Goal: Obtain resource: Download file/media

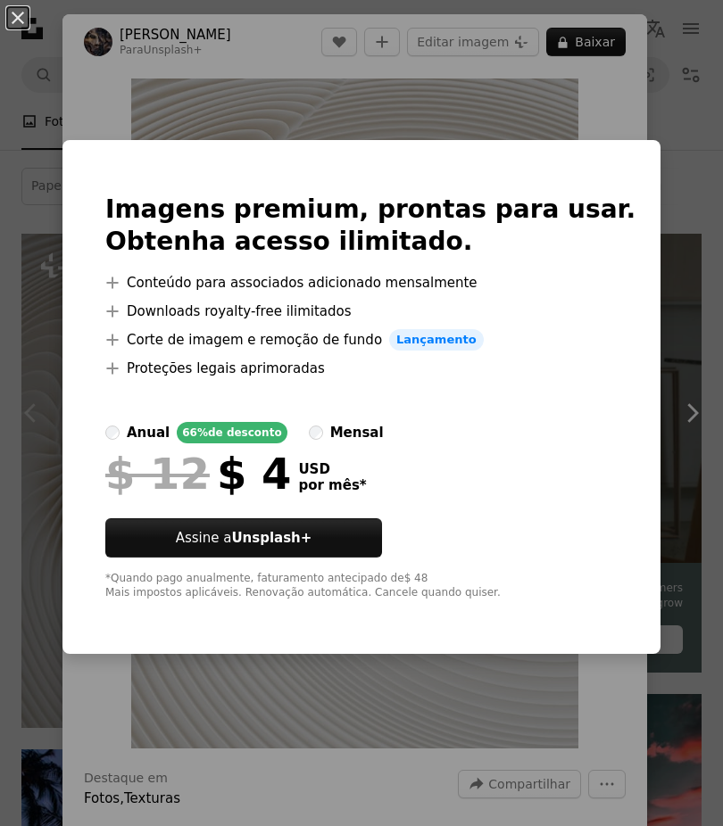
scroll to position [0, 1755]
click at [618, 119] on div "An X shape Imagens premium, prontas para usar. Obtenha acesso ilimitado. A plus…" at bounding box center [361, 413] width 723 height 826
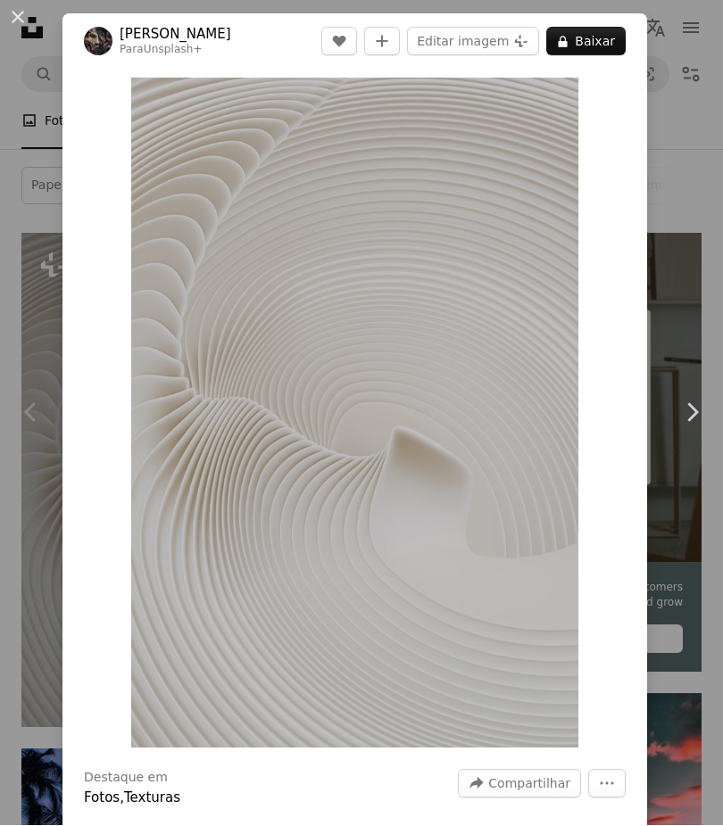
click at [695, 112] on div "An X shape Chevron left Chevron right Pawel Czerwinski Para Unsplash+ A heart A…" at bounding box center [361, 413] width 723 height 826
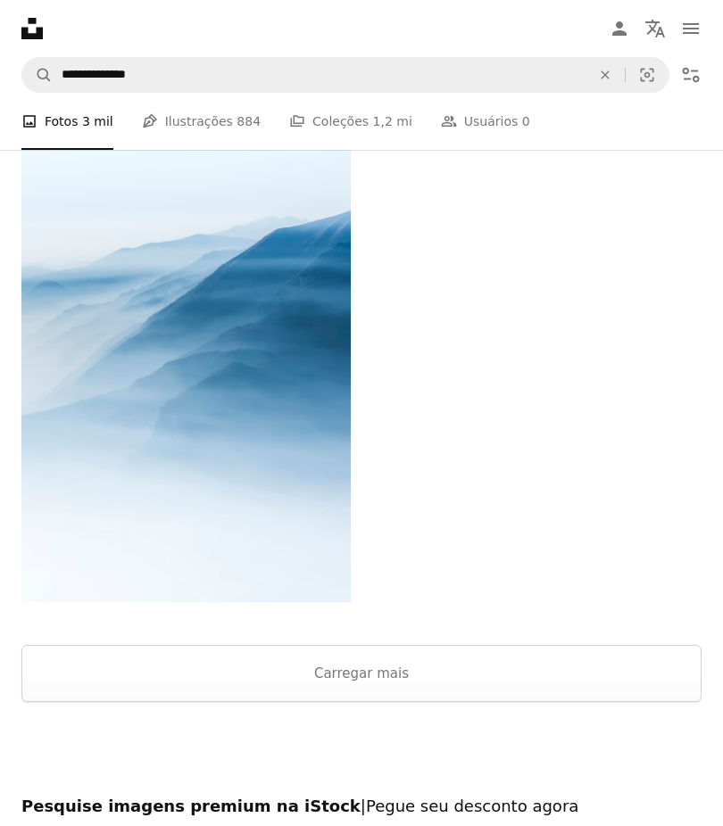
scroll to position [5556, 0]
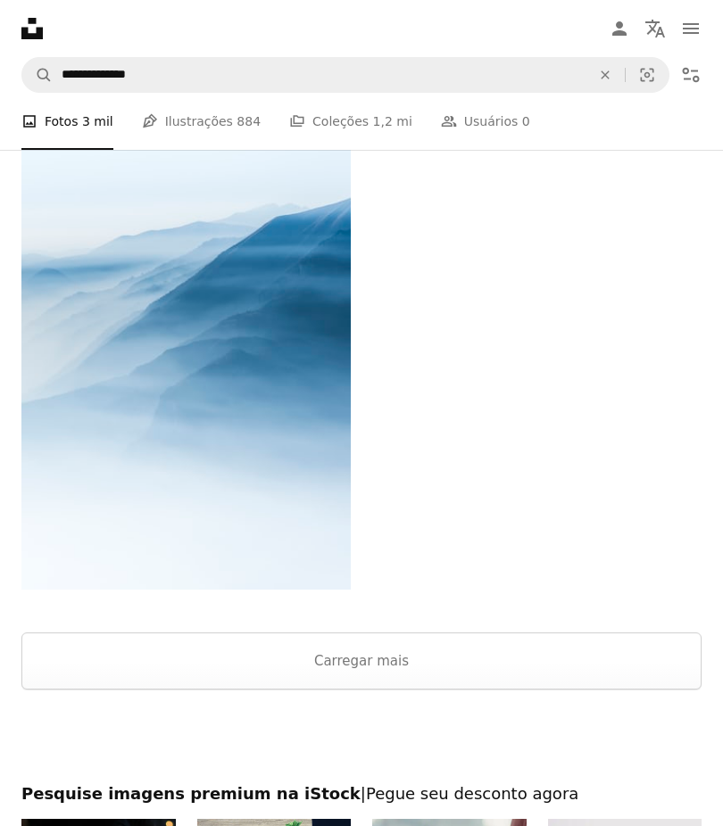
click at [530, 655] on button "Carregar mais" at bounding box center [361, 661] width 680 height 57
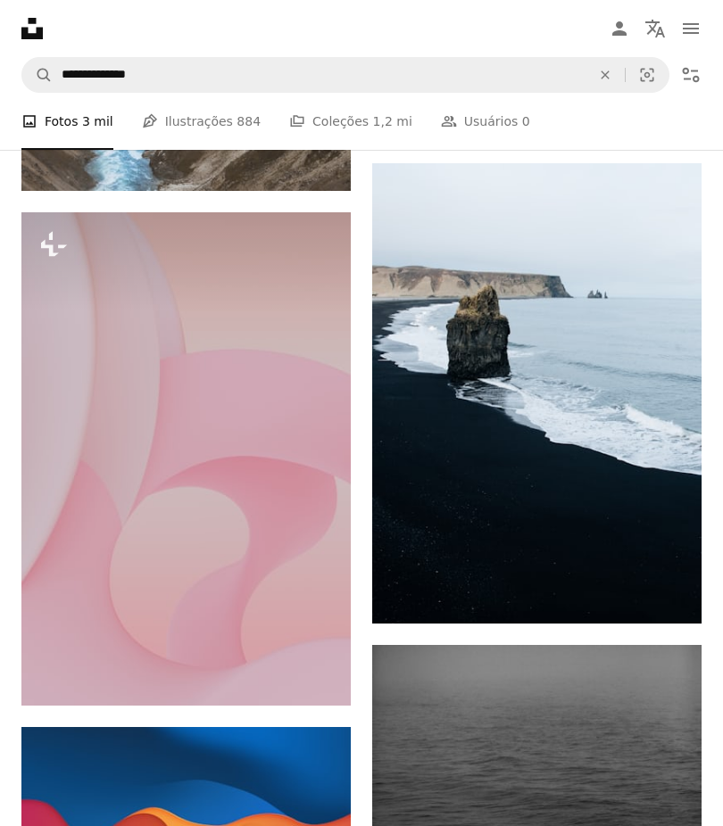
scroll to position [9694, 0]
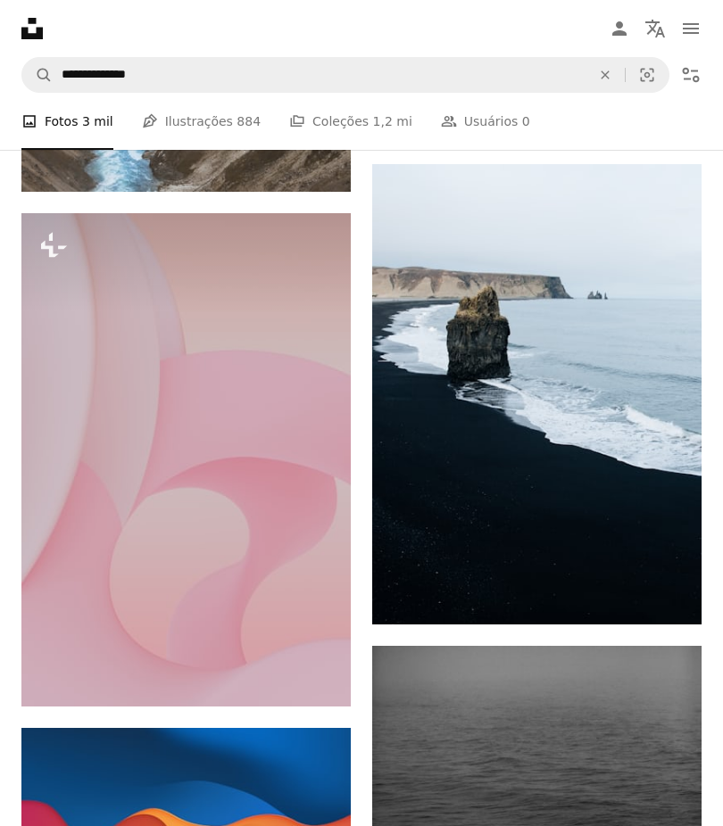
click at [315, 452] on img at bounding box center [185, 460] width 329 height 494
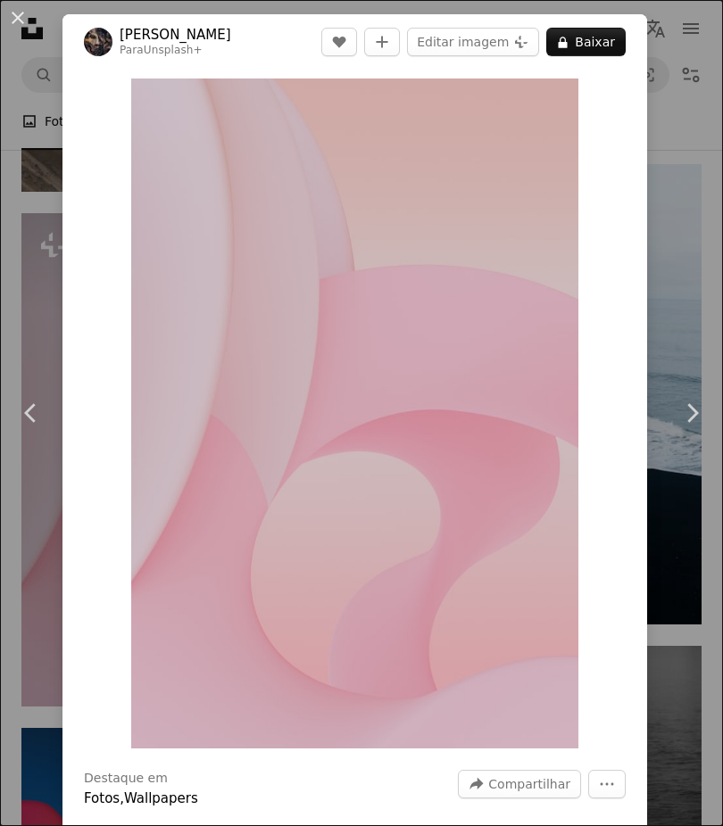
scroll to position [0, 1156]
click at [28, 29] on button "An X shape" at bounding box center [17, 17] width 21 height 21
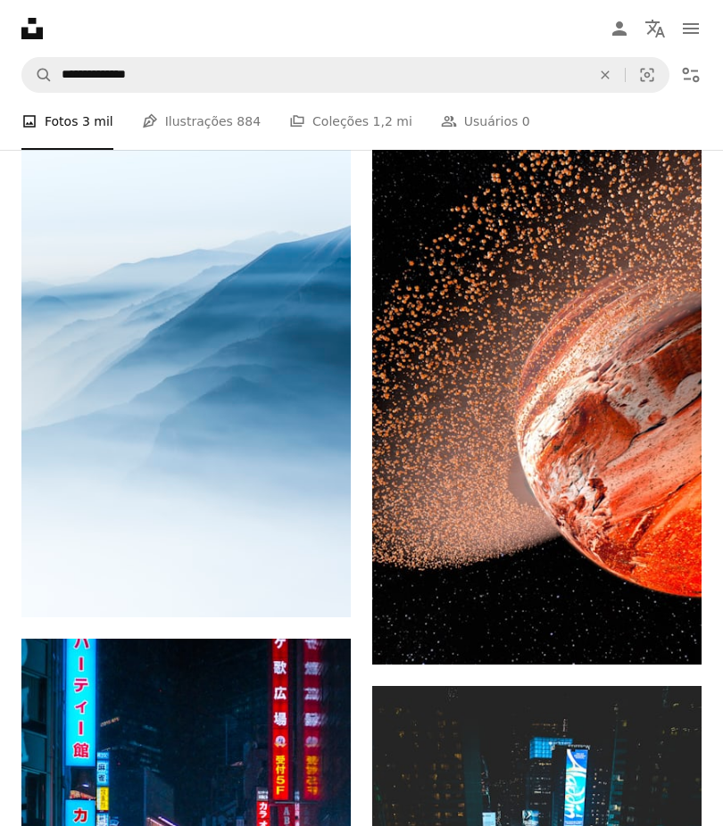
scroll to position [5098, 0]
